Goal: Browse casually: Explore the website without a specific task or goal

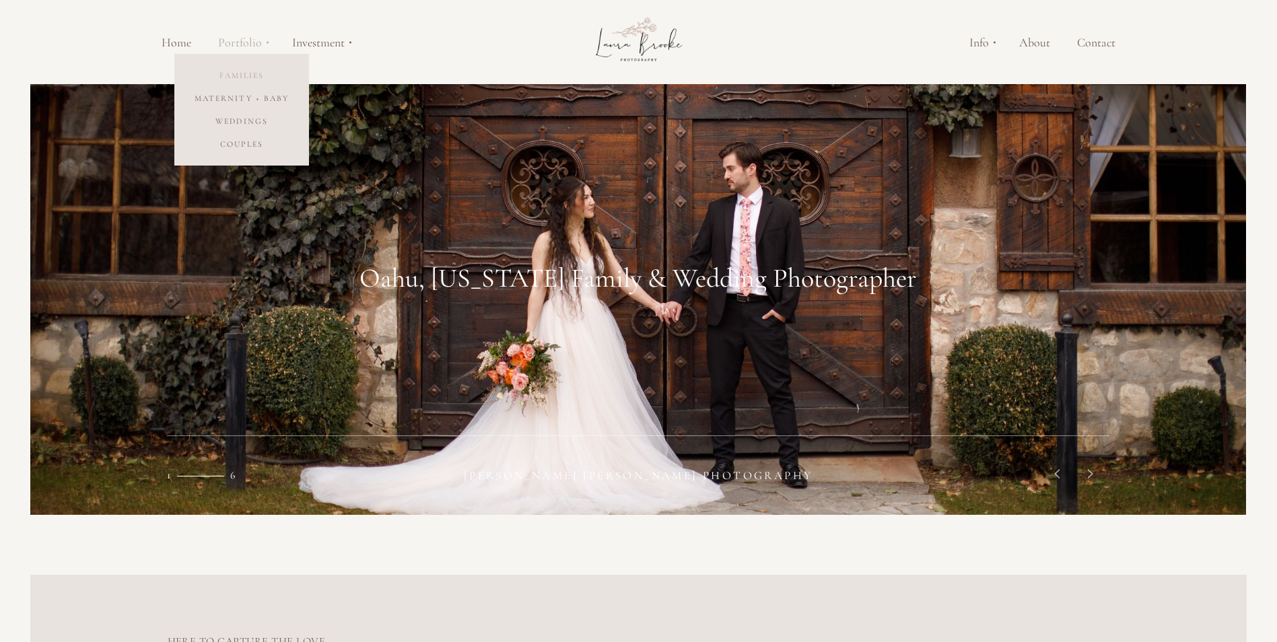
click at [236, 78] on link "Families" at bounding box center [241, 75] width 135 height 23
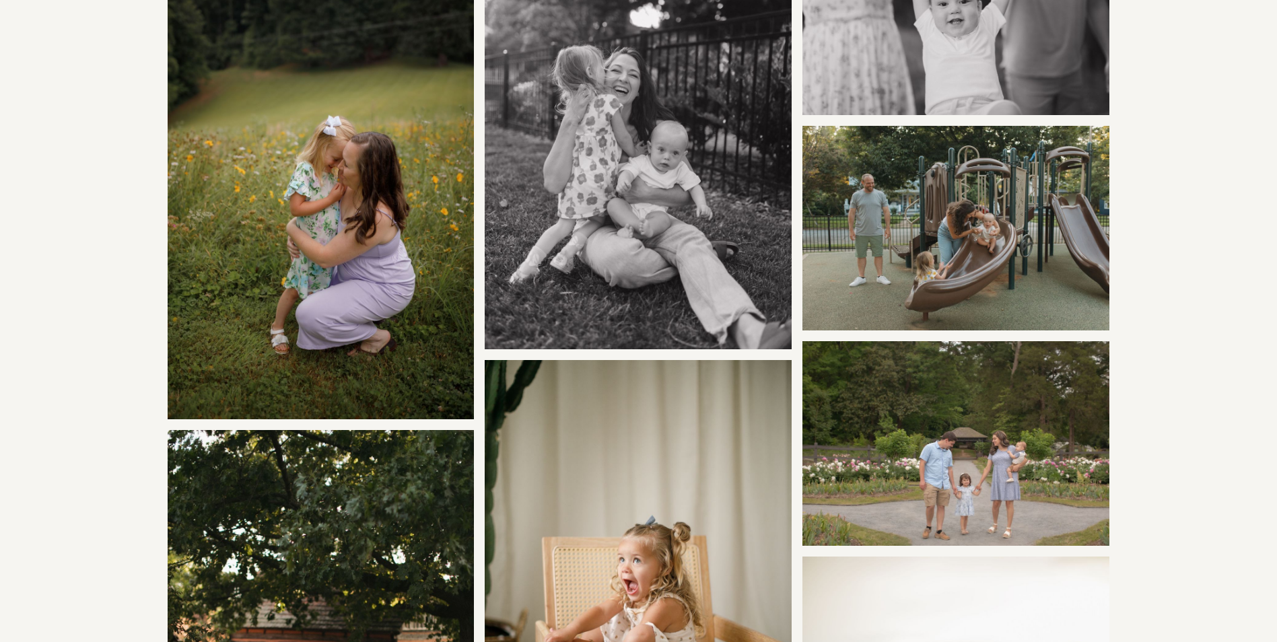
scroll to position [3838, 0]
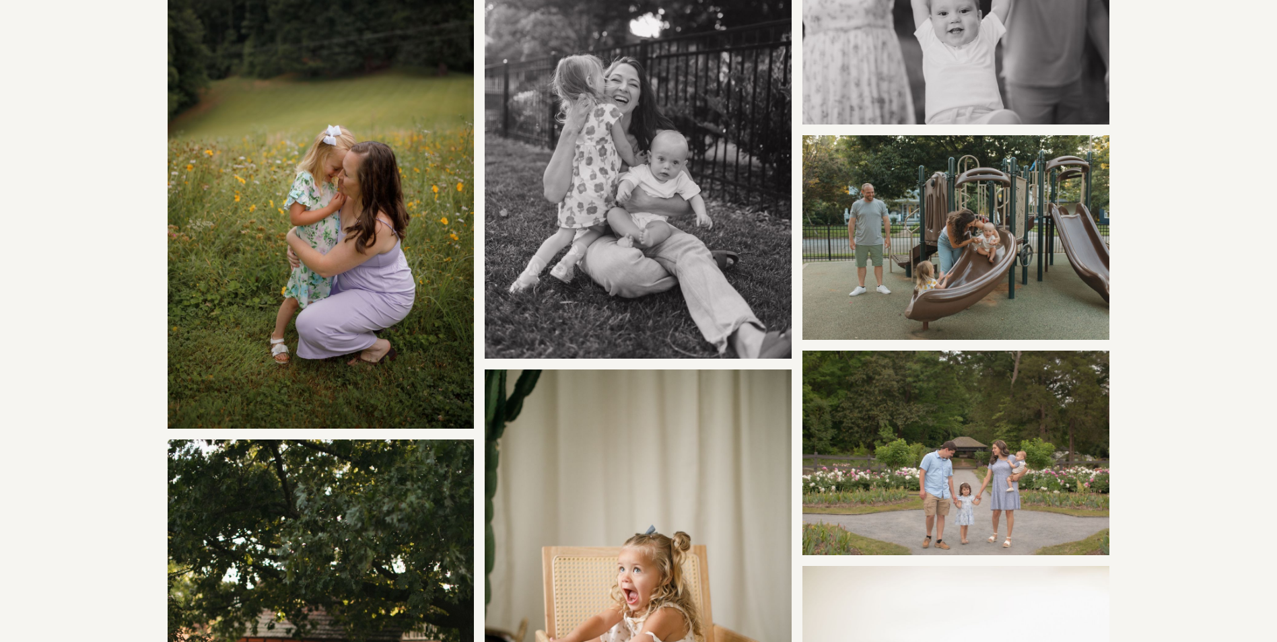
click at [1039, 207] on img at bounding box center [956, 237] width 307 height 205
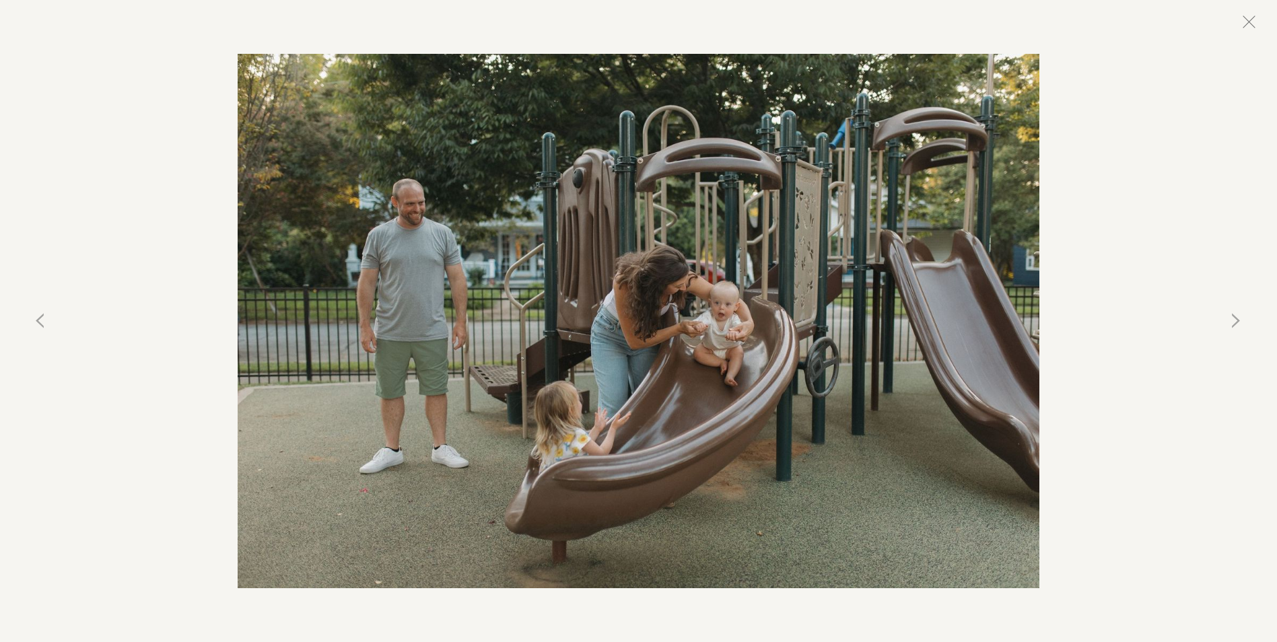
click at [1244, 18] on button at bounding box center [1249, 22] width 30 height 30
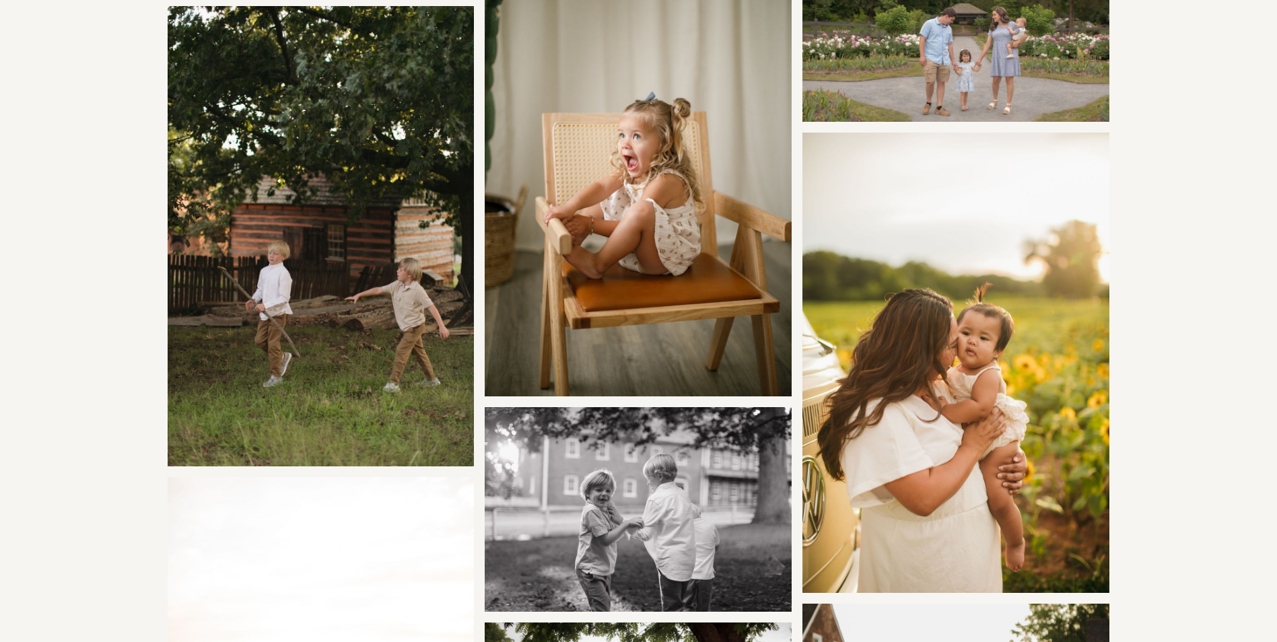
scroll to position [4309, 0]
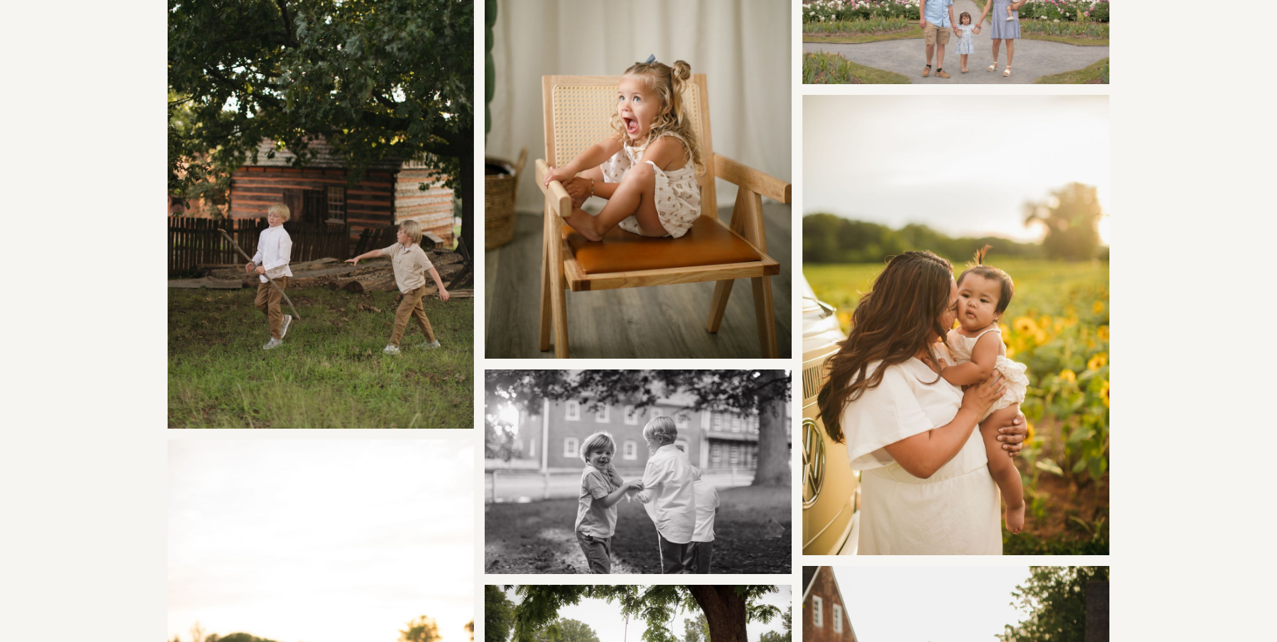
click at [267, 187] on img at bounding box center [321, 198] width 307 height 461
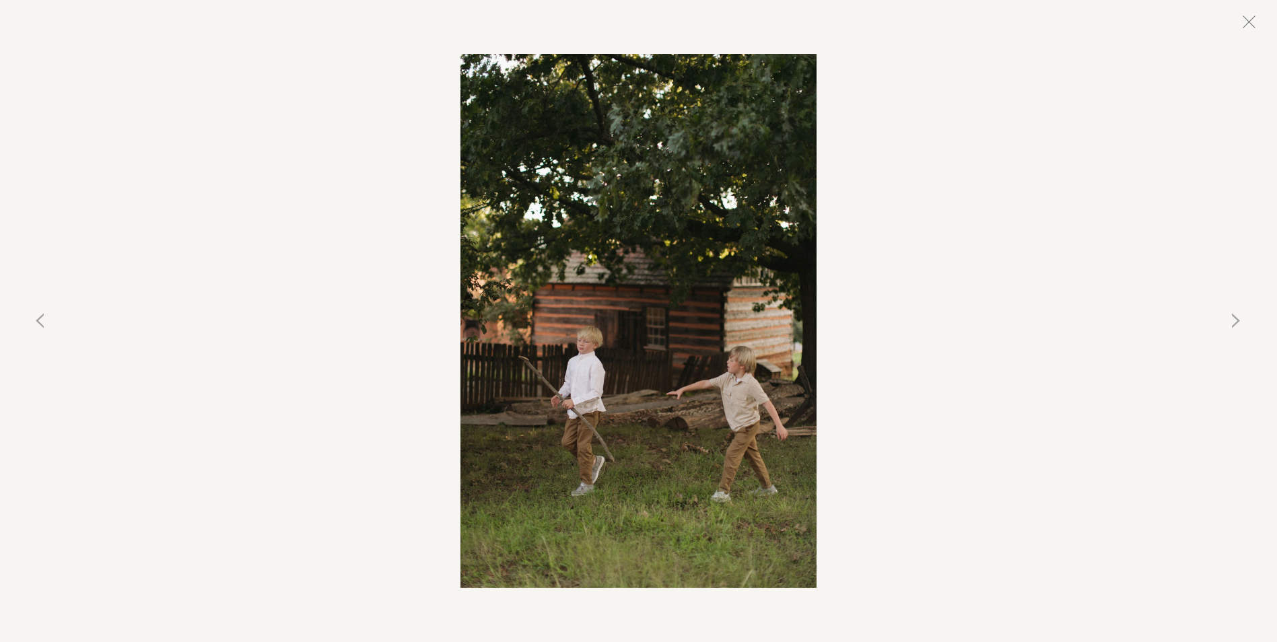
click at [1238, 22] on button at bounding box center [1249, 22] width 30 height 30
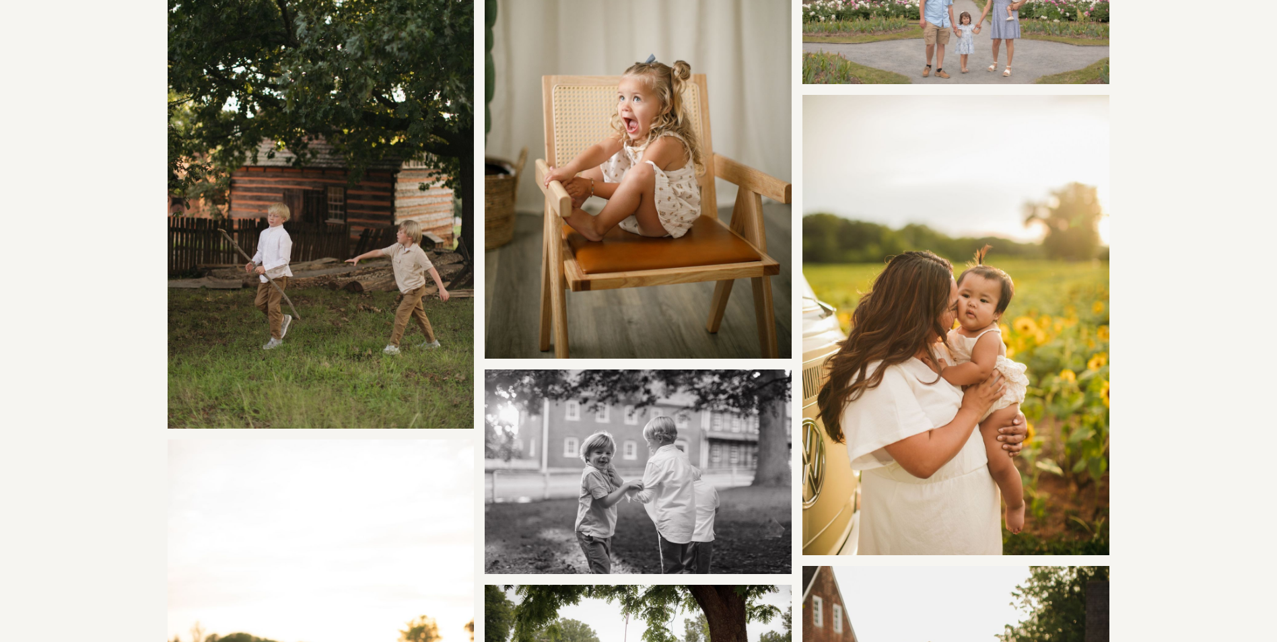
click at [633, 476] on img at bounding box center [638, 472] width 307 height 205
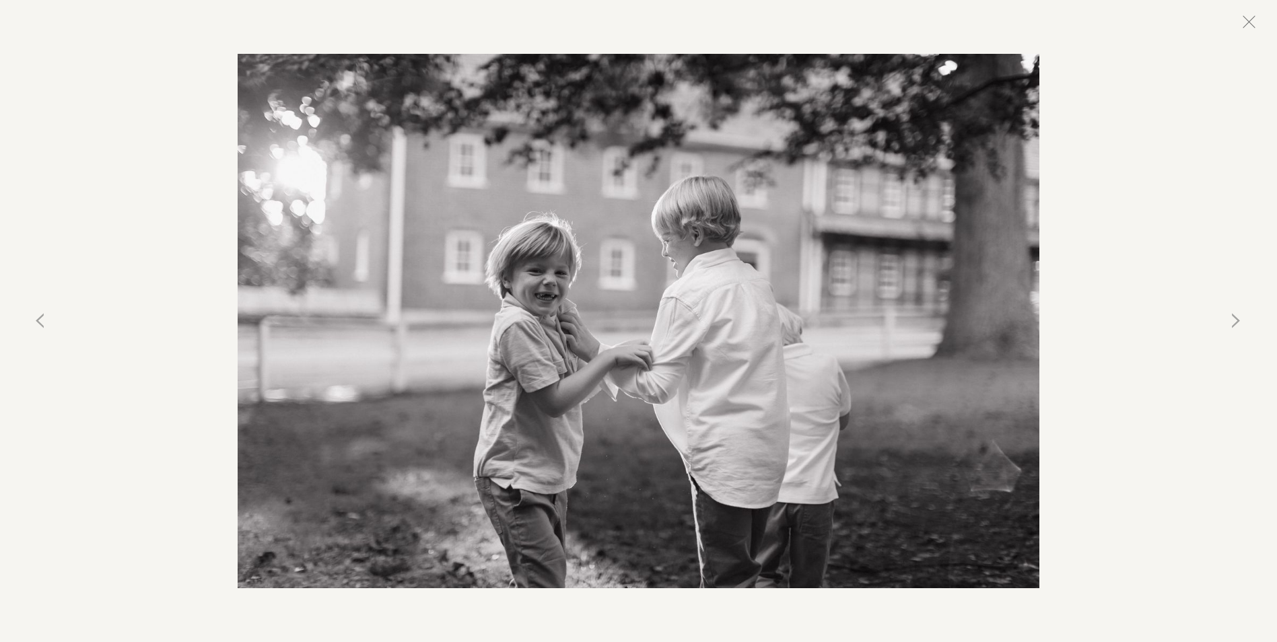
click at [1255, 25] on button at bounding box center [1249, 22] width 30 height 30
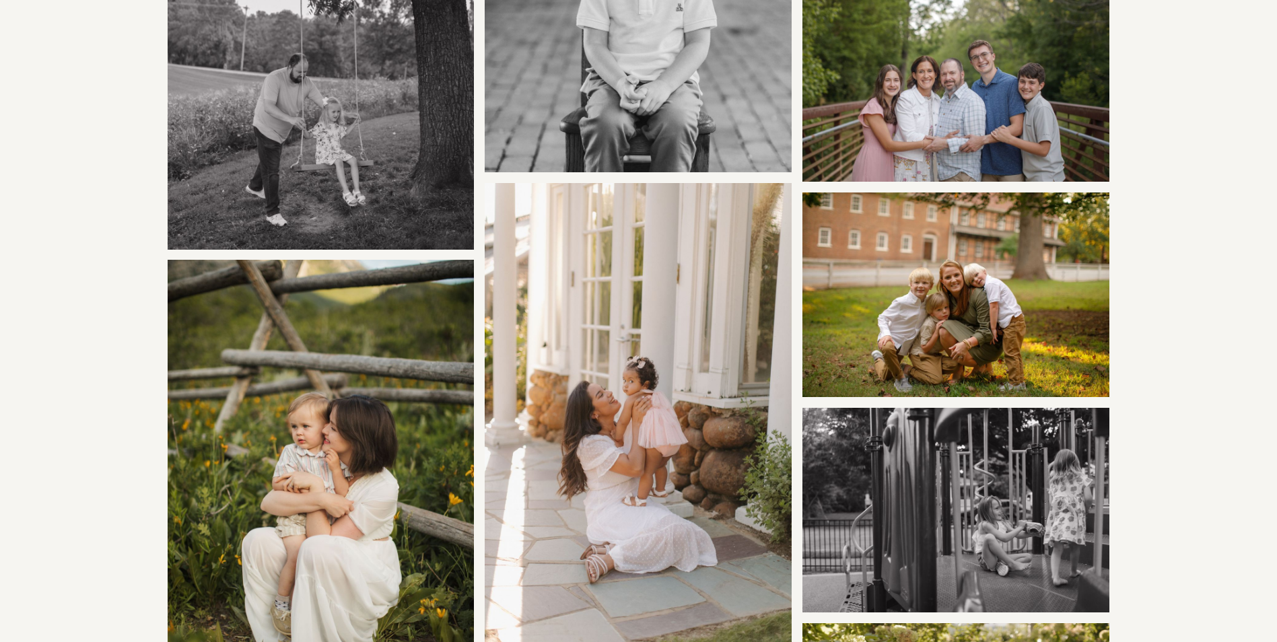
scroll to position [8551, 0]
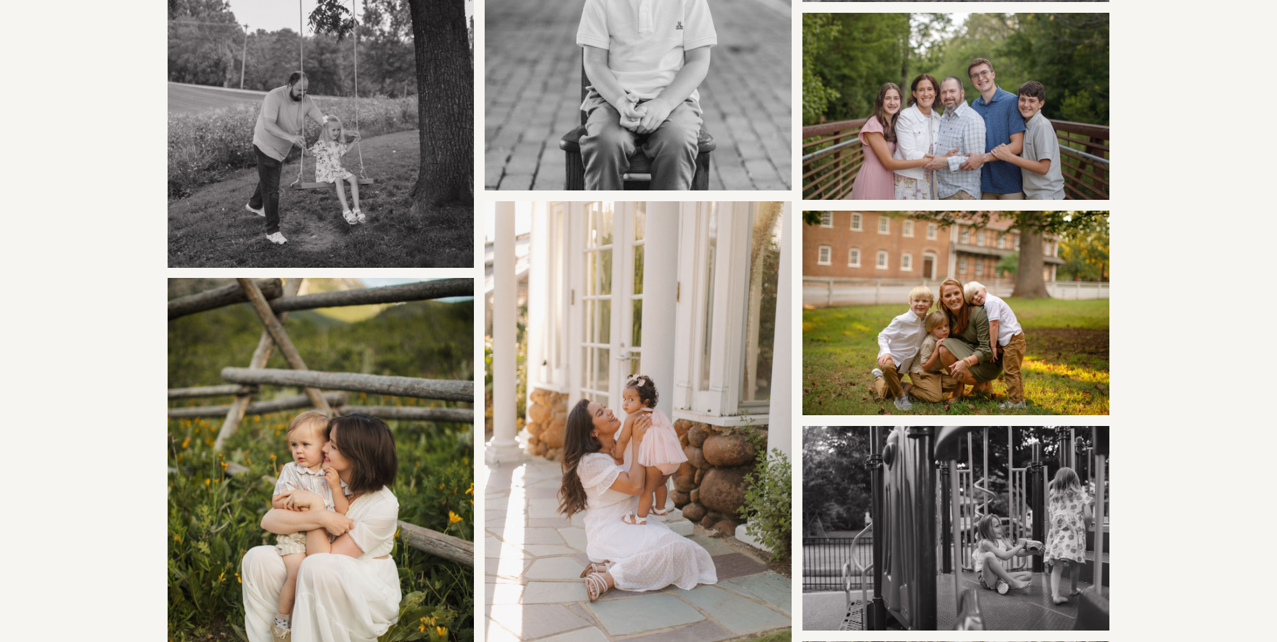
click at [906, 86] on img at bounding box center [956, 106] width 307 height 187
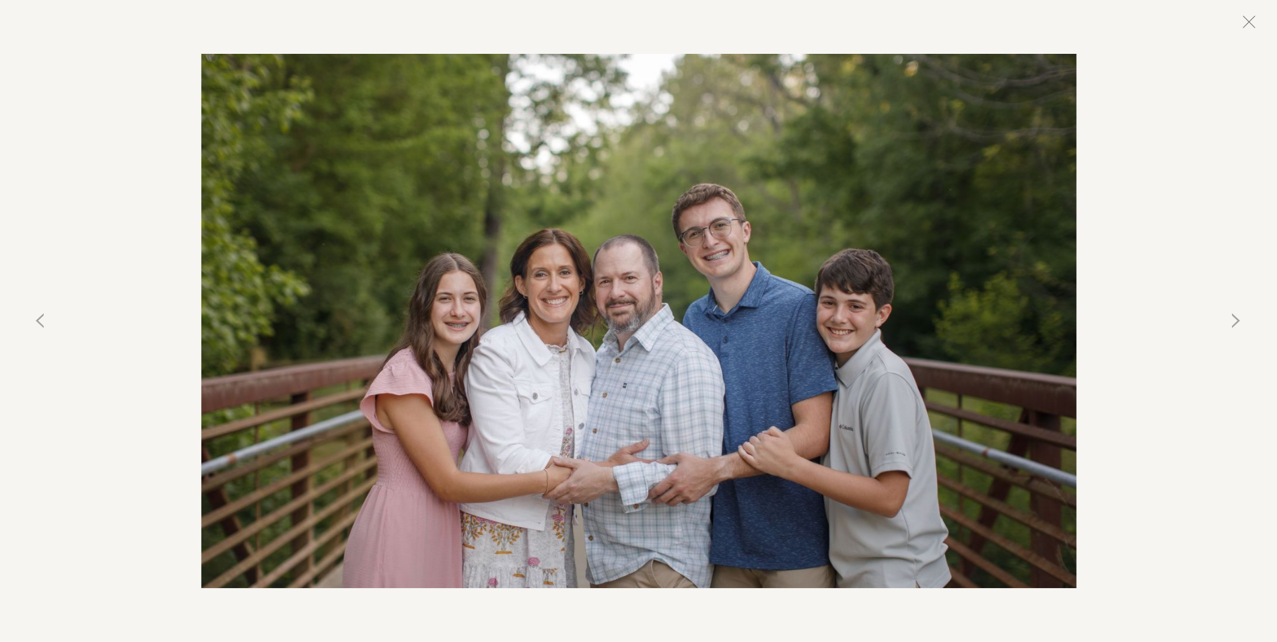
click at [1246, 20] on button at bounding box center [1249, 22] width 30 height 30
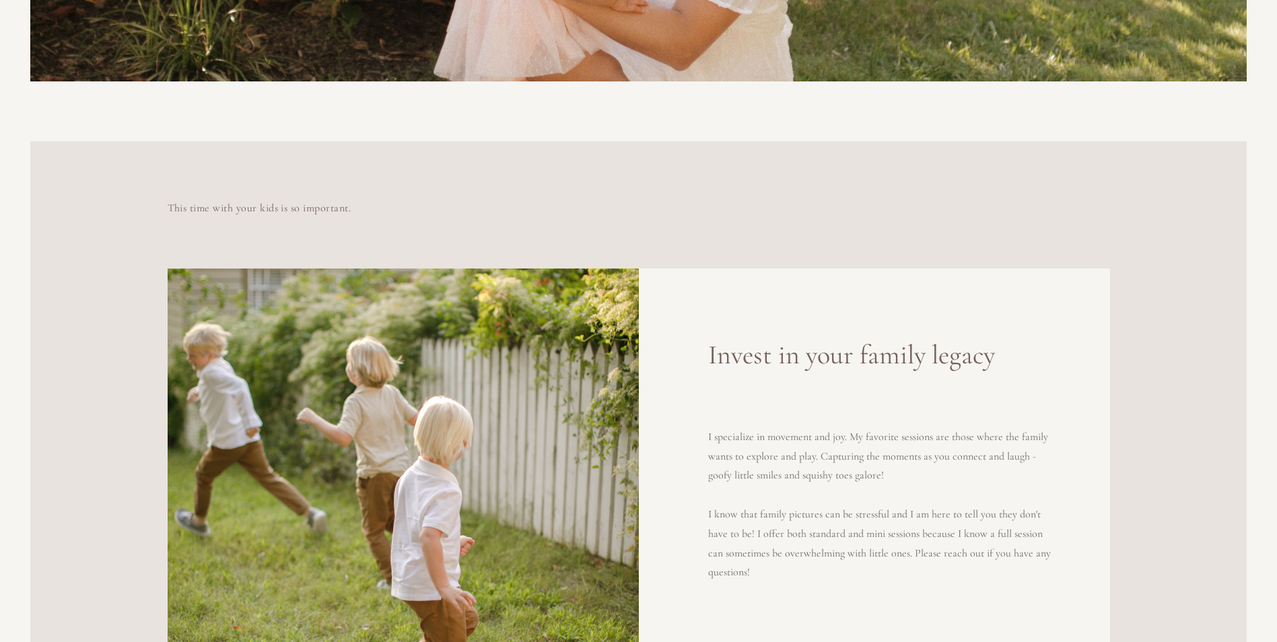
scroll to position [0, 0]
